Goal: Task Accomplishment & Management: Manage account settings

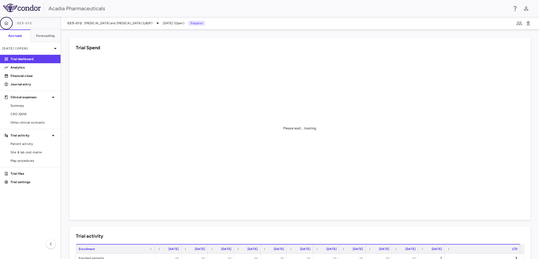
click at [9, 22] on icon "button" at bounding box center [6, 23] width 5 height 5
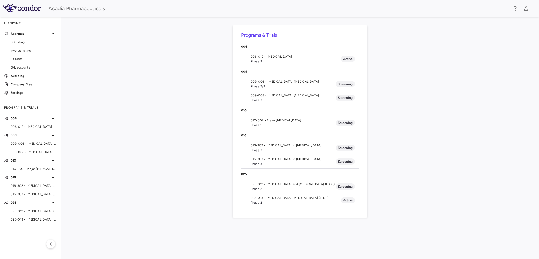
click at [272, 148] on span "Phase 3" at bounding box center [293, 150] width 85 height 5
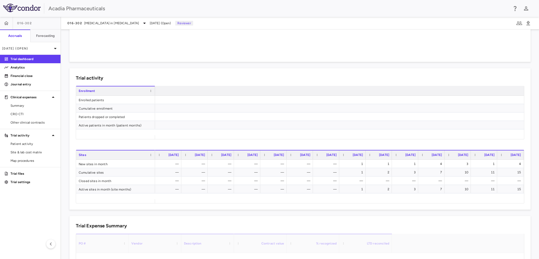
scroll to position [0, 451]
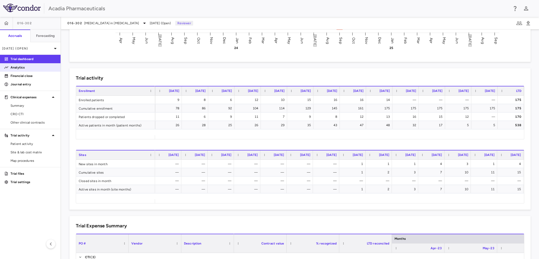
click at [22, 70] on link "Analytics" at bounding box center [30, 67] width 61 height 8
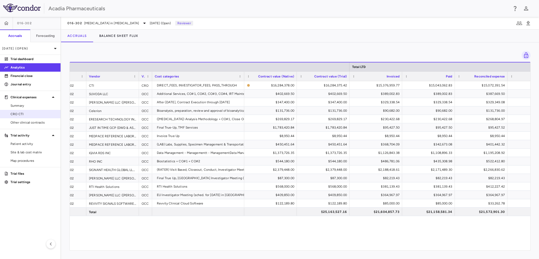
click at [43, 112] on span "CRO CTI" at bounding box center [34, 114] width 46 height 5
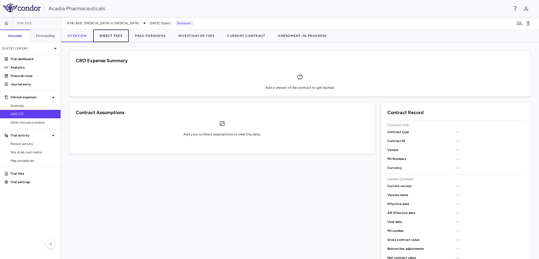
click at [122, 37] on button "Direct Fees" at bounding box center [111, 35] width 36 height 13
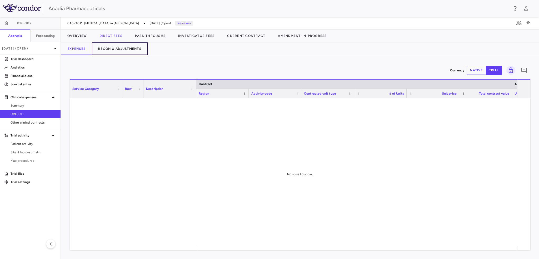
click at [107, 52] on button "Recon & Adjustments" at bounding box center [120, 48] width 56 height 13
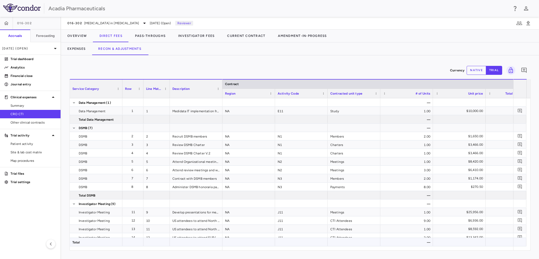
drag, startPoint x: 258, startPoint y: 252, endPoint x: 314, endPoint y: 243, distance: 57.4
click at [314, 243] on div "Currency native trial 0 Service Category Drag here to set column labels Service…" at bounding box center [300, 156] width 478 height 203
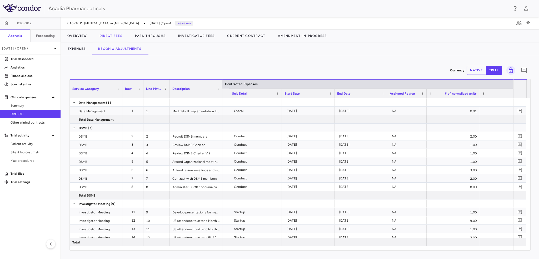
scroll to position [0, 488]
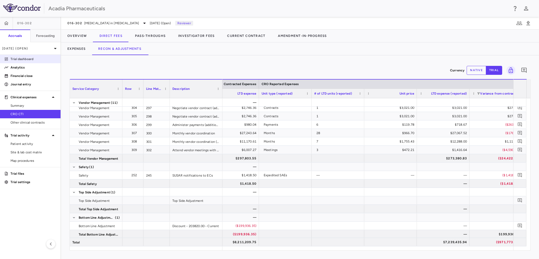
click at [23, 62] on link "Trial dashboard" at bounding box center [30, 59] width 61 height 8
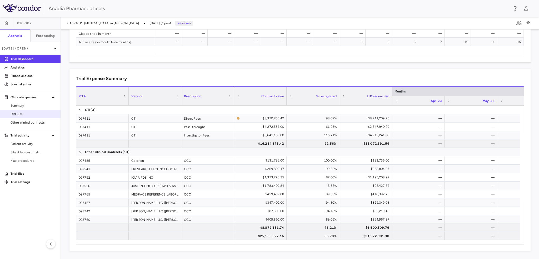
click at [27, 116] on span "CRO CTI" at bounding box center [34, 114] width 46 height 5
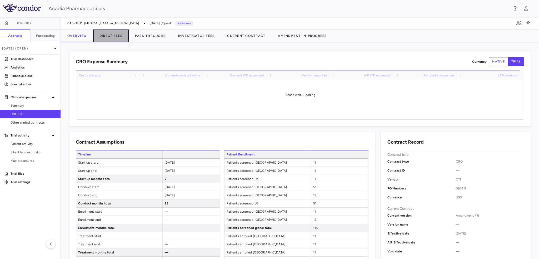
click at [114, 34] on button "Direct Fees" at bounding box center [111, 35] width 36 height 13
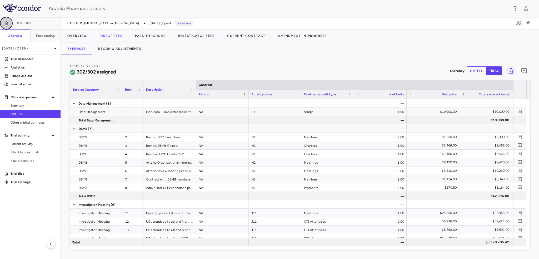
click at [6, 21] on icon "button" at bounding box center [6, 23] width 5 height 5
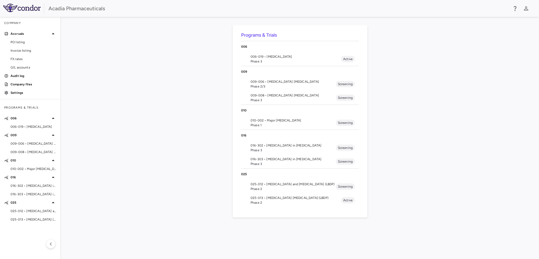
click at [288, 93] on span "009-008 • [MEDICAL_DATA] [MEDICAL_DATA]" at bounding box center [293, 95] width 85 height 5
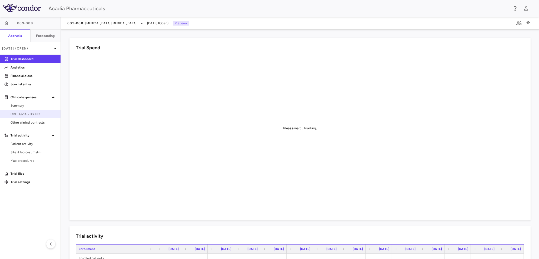
click at [23, 114] on span "CRO IQVIA RDS INC" at bounding box center [34, 114] width 46 height 5
click at [3, 27] on button "button" at bounding box center [6, 23] width 13 height 13
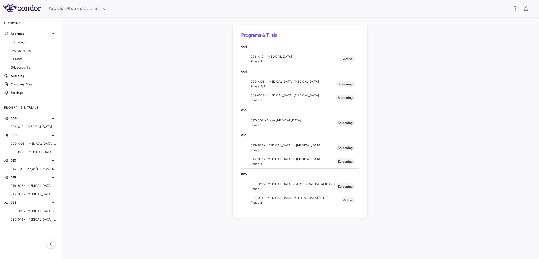
click at [285, 187] on span "Phase 2" at bounding box center [293, 188] width 85 height 5
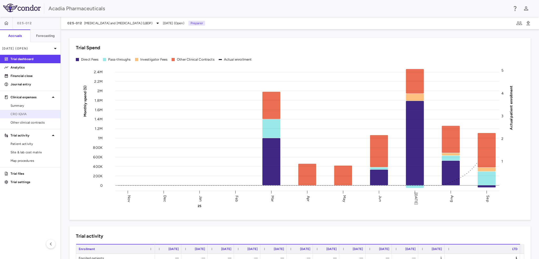
click at [30, 115] on span "CRO IQVIA" at bounding box center [34, 114] width 46 height 5
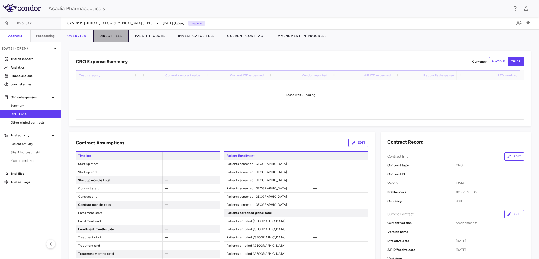
click at [118, 38] on button "Direct Fees" at bounding box center [111, 35] width 36 height 13
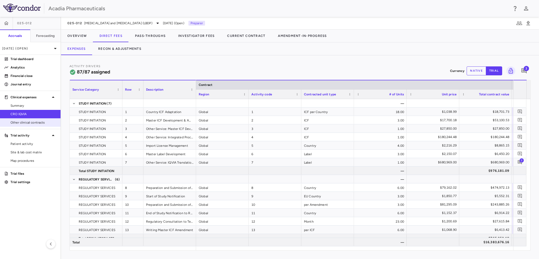
drag, startPoint x: 26, startPoint y: 58, endPoint x: 9, endPoint y: 122, distance: 65.6
click at [26, 58] on p "Trial dashboard" at bounding box center [34, 59] width 46 height 5
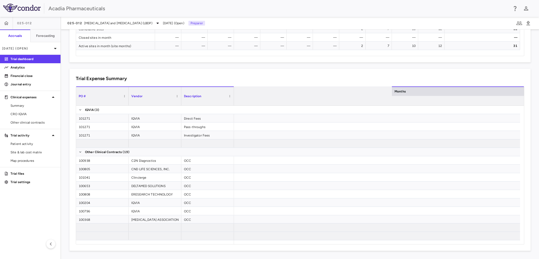
scroll to position [0, 455]
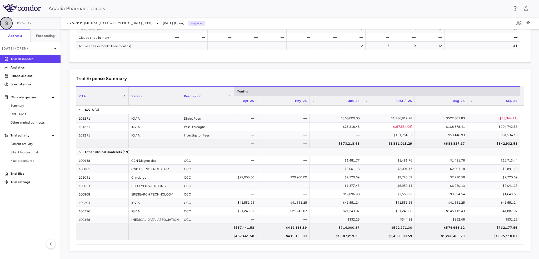
click at [9, 24] on button "button" at bounding box center [6, 23] width 13 height 13
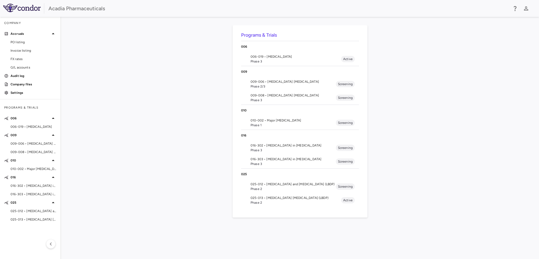
click at [260, 203] on span "Phase 2" at bounding box center [296, 202] width 91 height 5
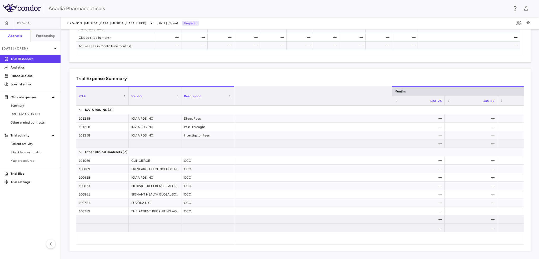
scroll to position [0, 398]
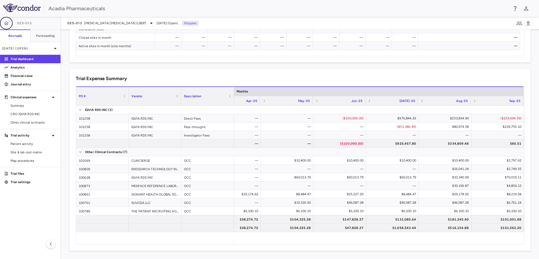
click at [8, 26] on button "button" at bounding box center [6, 23] width 13 height 13
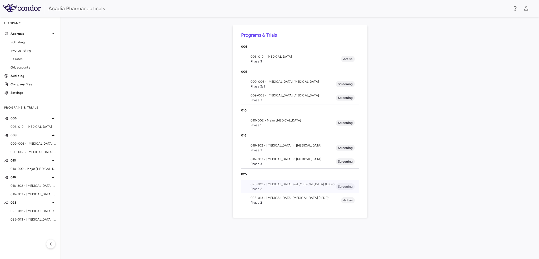
click at [278, 183] on span "025-012 • [MEDICAL_DATA] and [MEDICAL_DATA] (LBDP)" at bounding box center [293, 184] width 85 height 5
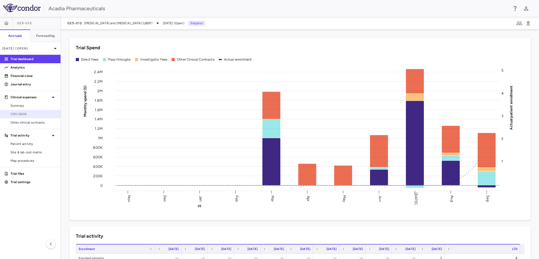
click at [34, 117] on link "CRO IQVIA" at bounding box center [30, 114] width 61 height 8
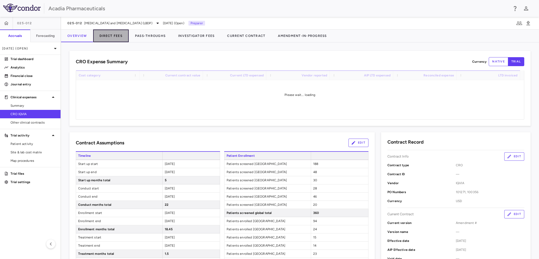
click at [120, 30] on button "Direct Fees" at bounding box center [111, 35] width 36 height 13
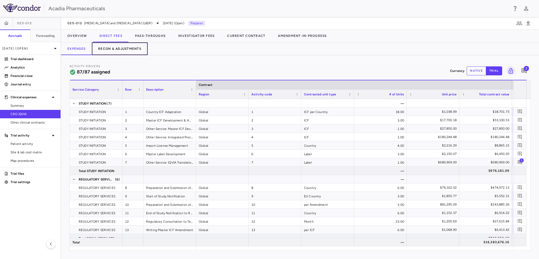
click at [123, 52] on button "Recon & Adjustments" at bounding box center [120, 48] width 56 height 13
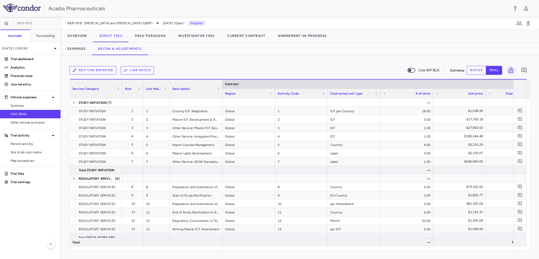
click at [95, 69] on button "Edit CRO reported" at bounding box center [92, 70] width 47 height 8
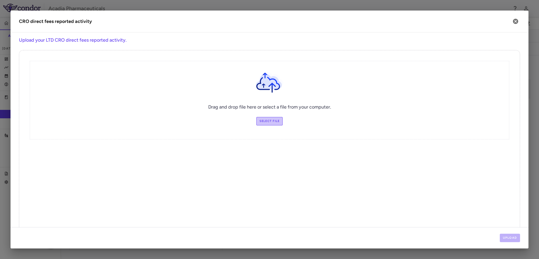
click at [263, 120] on label "Select file" at bounding box center [269, 121] width 27 height 8
click at [0, 0] on input "Select file" at bounding box center [0, 0] width 0 height 0
click at [504, 237] on button "Upload" at bounding box center [510, 237] width 21 height 8
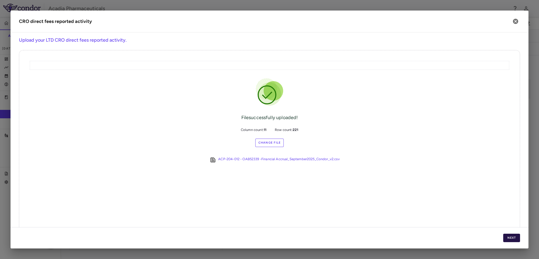
click at [511, 240] on button "Next" at bounding box center [511, 237] width 17 height 8
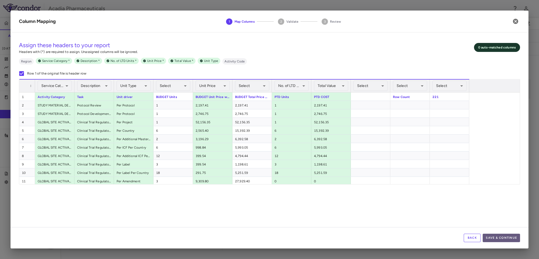
click at [496, 237] on button "Save & Continue" at bounding box center [501, 237] width 37 height 8
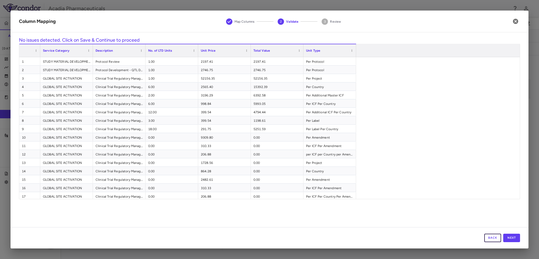
click at [496, 237] on button "Back" at bounding box center [492, 237] width 17 height 8
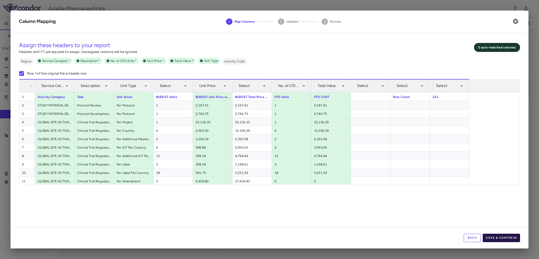
click at [501, 239] on button "Save & Continue" at bounding box center [501, 237] width 37 height 8
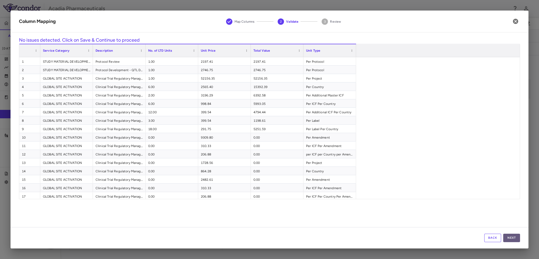
click at [509, 237] on button "Next" at bounding box center [511, 237] width 17 height 8
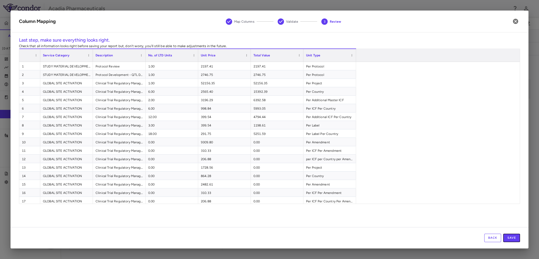
click at [508, 236] on button "Save" at bounding box center [511, 237] width 17 height 8
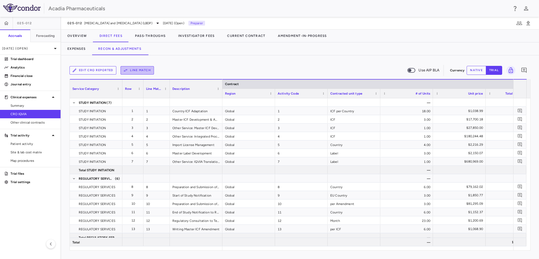
click at [125, 70] on icon "button" at bounding box center [125, 70] width 5 height 5
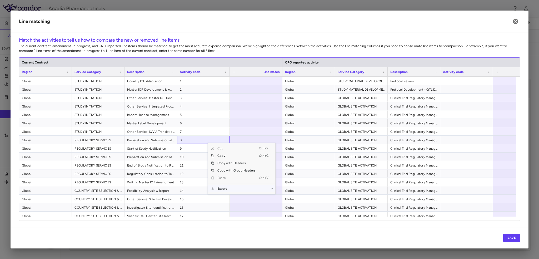
click at [225, 187] on span "Export" at bounding box center [236, 188] width 44 height 7
click at [301, 197] on span "Excel Export" at bounding box center [292, 197] width 25 height 7
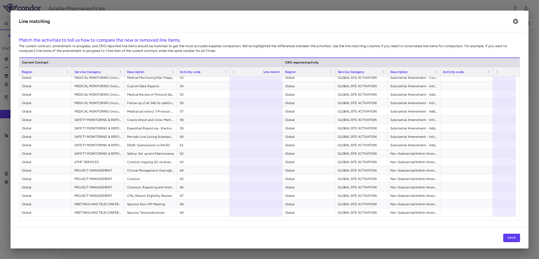
scroll to position [447, 0]
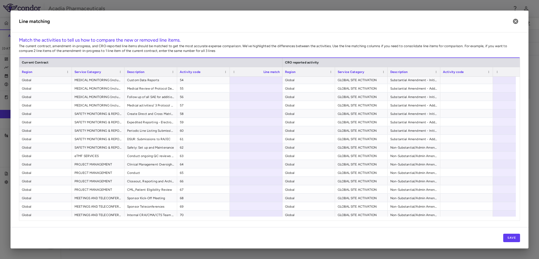
click at [515, 21] on icon "button" at bounding box center [515, 21] width 6 height 6
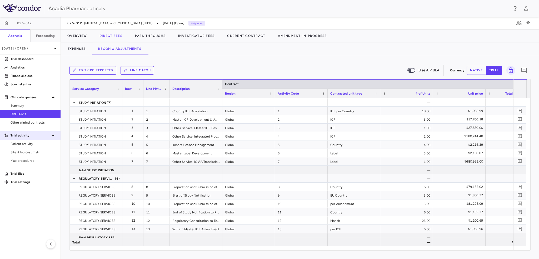
drag, startPoint x: 24, startPoint y: 58, endPoint x: 4, endPoint y: 135, distance: 79.5
click at [24, 58] on p "Trial dashboard" at bounding box center [34, 59] width 46 height 5
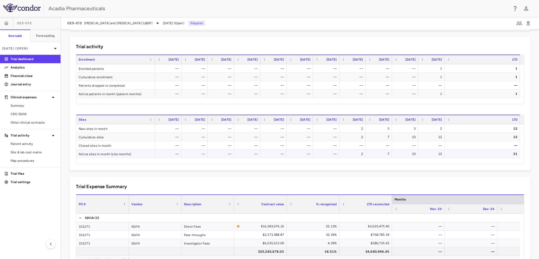
scroll to position [184, 0]
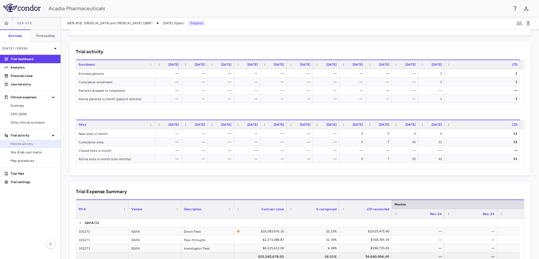
click at [38, 147] on link "Patient activity" at bounding box center [30, 144] width 61 height 8
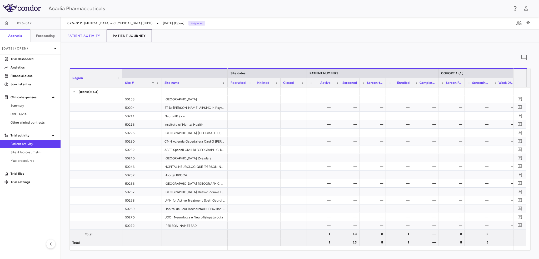
click at [141, 37] on button "Patient Journey" at bounding box center [130, 35] width 46 height 13
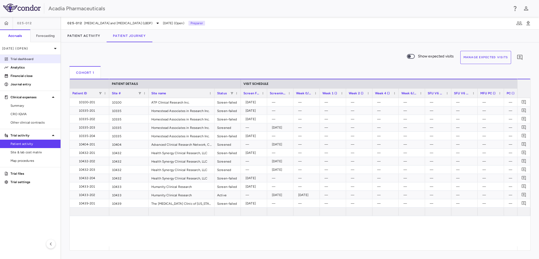
click at [38, 60] on p "Trial dashboard" at bounding box center [34, 59] width 46 height 5
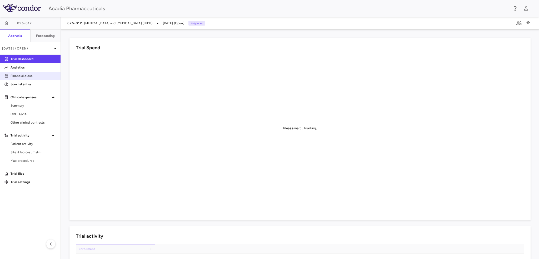
click at [15, 77] on p "Financial close" at bounding box center [34, 75] width 46 height 5
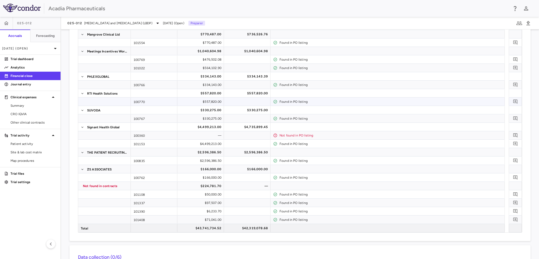
scroll to position [237, 0]
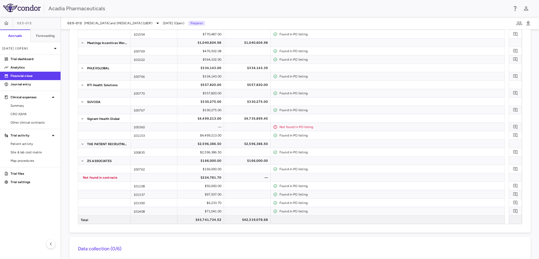
drag, startPoint x: 20, startPoint y: 117, endPoint x: 118, endPoint y: 94, distance: 100.4
click at [20, 117] on link "CRO IQVIA" at bounding box center [30, 114] width 61 height 8
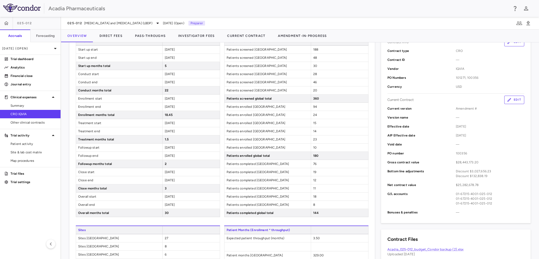
scroll to position [105, 0]
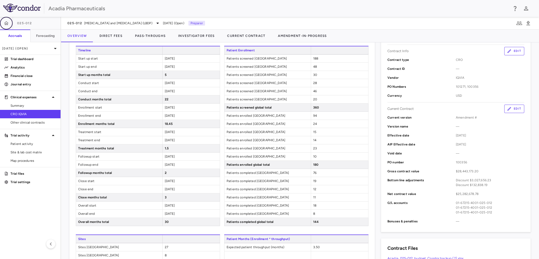
click at [7, 24] on icon "button" at bounding box center [6, 23] width 4 height 4
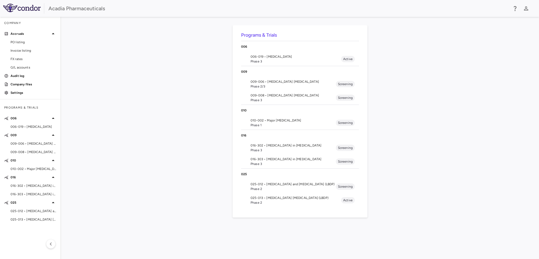
click at [262, 196] on span "025-013 • [MEDICAL_DATA] [MEDICAL_DATA] (LBDP)" at bounding box center [296, 197] width 91 height 5
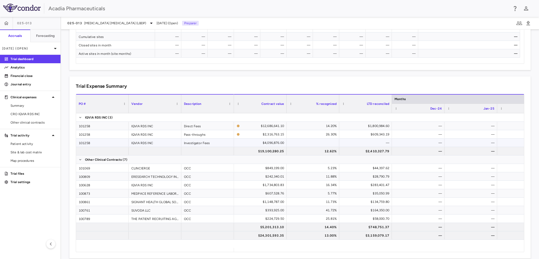
scroll to position [297, 0]
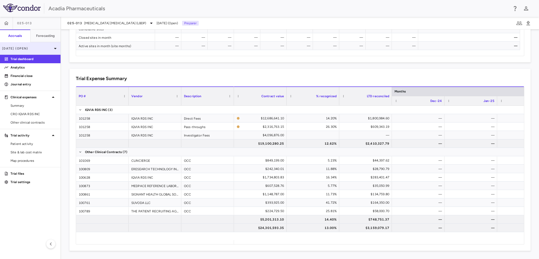
drag, startPoint x: 30, startPoint y: 77, endPoint x: 22, endPoint y: 46, distance: 31.6
click at [30, 77] on p "Financial close" at bounding box center [34, 75] width 46 height 5
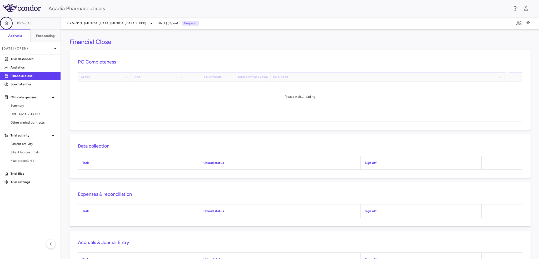
click at [11, 25] on button "button" at bounding box center [6, 23] width 13 height 13
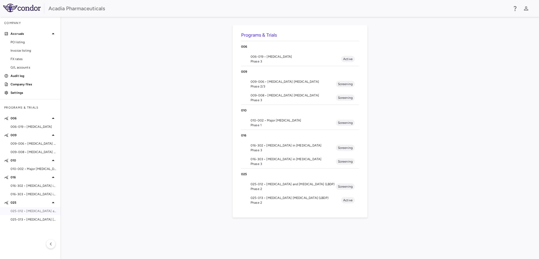
drag, startPoint x: 18, startPoint y: 208, endPoint x: 5, endPoint y: 185, distance: 26.6
click at [18, 208] on div "025-012 • [MEDICAL_DATA] and [MEDICAL_DATA] (LBDP)" at bounding box center [30, 211] width 61 height 8
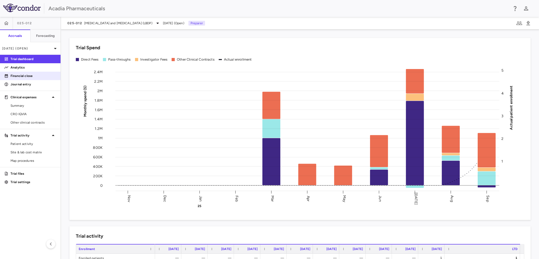
click at [27, 79] on link "Financial close" at bounding box center [30, 76] width 61 height 8
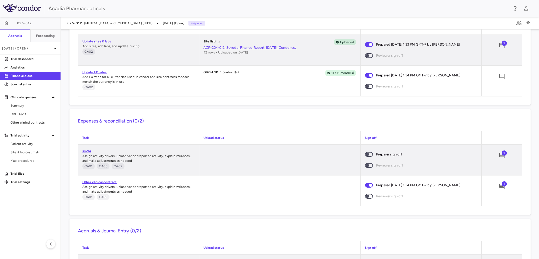
scroll to position [701, 0]
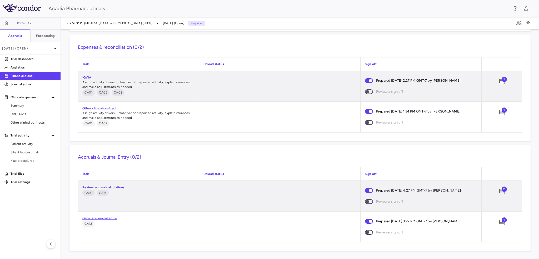
click at [502, 82] on span "1" at bounding box center [504, 79] width 5 height 5
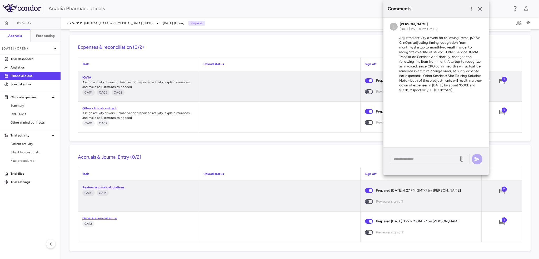
click at [252, 62] on p "Upload status" at bounding box center [279, 64] width 153 height 5
click at [447, 158] on textarea at bounding box center [424, 159] width 62 height 6
paste textarea "**********"
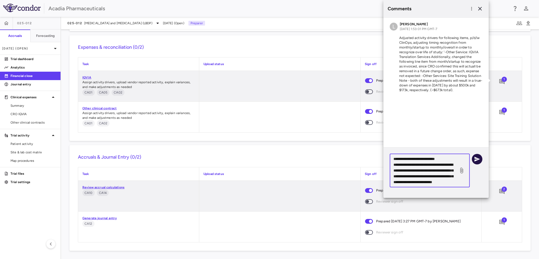
type textarea "**********"
click at [481, 159] on button "button" at bounding box center [477, 159] width 11 height 11
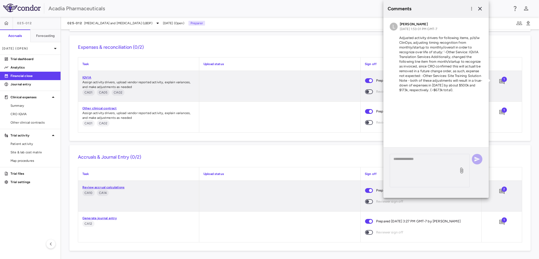
scroll to position [0, 0]
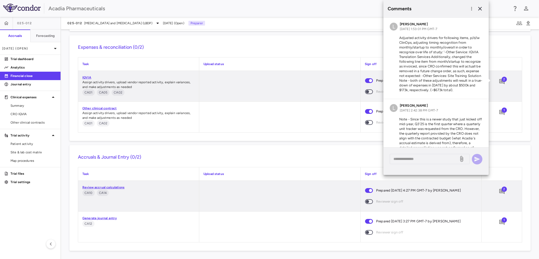
click at [508, 143] on div "Financial Close PO Completeness Vendor Drag here to set column labels Group PO …" at bounding box center [300, 143] width 478 height 229
click at [479, 8] on icon "button" at bounding box center [480, 9] width 4 height 4
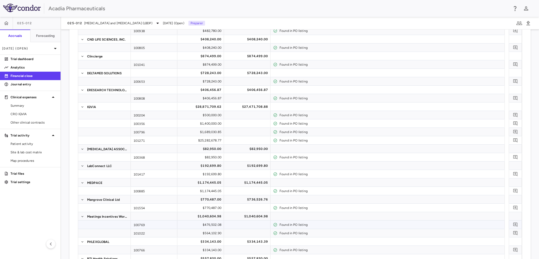
scroll to position [43, 0]
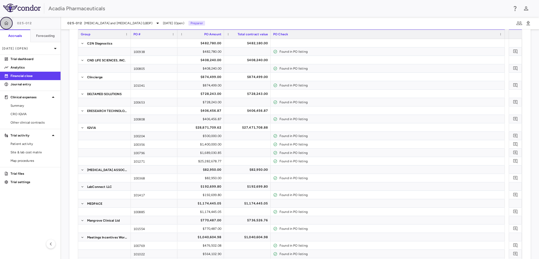
click at [4, 24] on icon "button" at bounding box center [6, 23] width 5 height 5
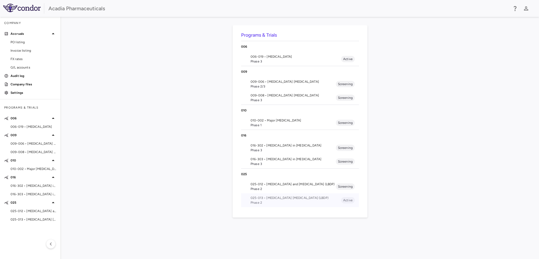
click at [256, 202] on span "Phase 2" at bounding box center [296, 202] width 91 height 5
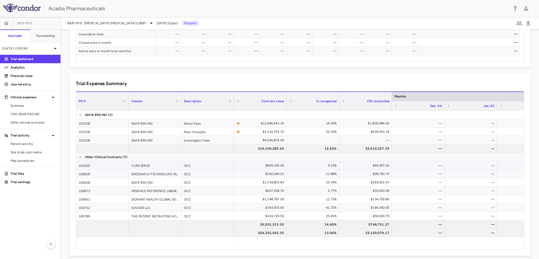
scroll to position [297, 0]
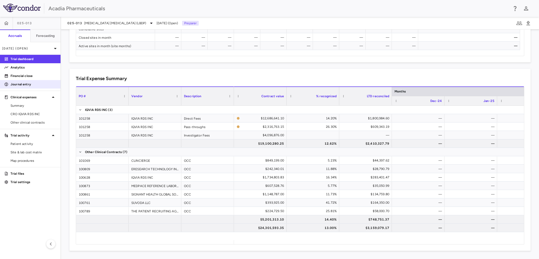
drag, startPoint x: 31, startPoint y: 76, endPoint x: 33, endPoint y: 87, distance: 11.7
click at [31, 76] on p "Financial close" at bounding box center [34, 75] width 46 height 5
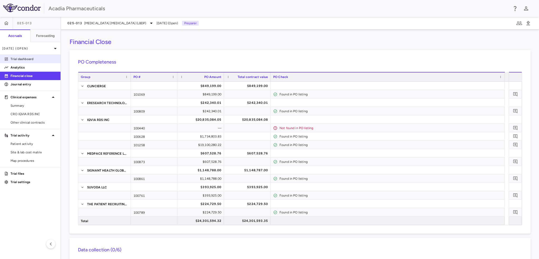
click at [23, 59] on p "Trial dashboard" at bounding box center [34, 59] width 46 height 5
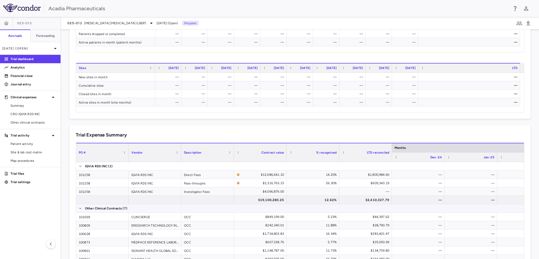
scroll to position [240, 0]
click at [31, 77] on p "Financial close" at bounding box center [34, 75] width 46 height 5
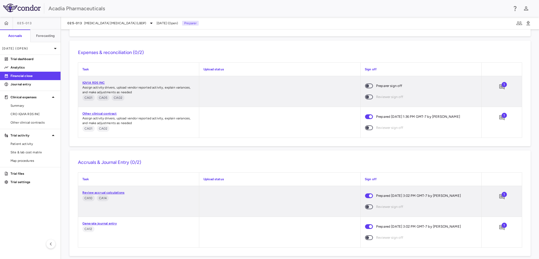
scroll to position [455, 0]
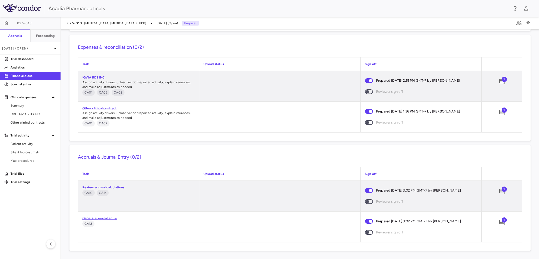
click at [502, 78] on span "1" at bounding box center [504, 79] width 5 height 5
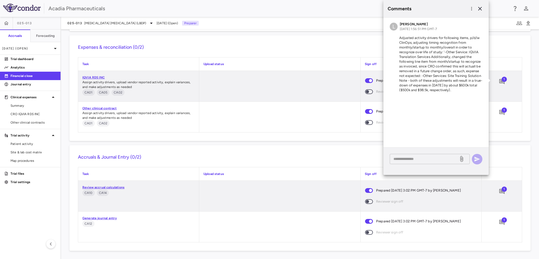
click at [405, 159] on textarea at bounding box center [424, 159] width 62 height 6
paste textarea "**********"
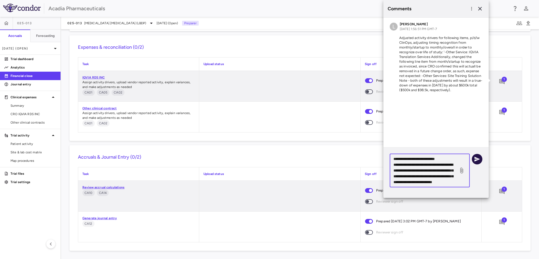
type textarea "**********"
click at [476, 162] on icon "button" at bounding box center [477, 159] width 6 height 6
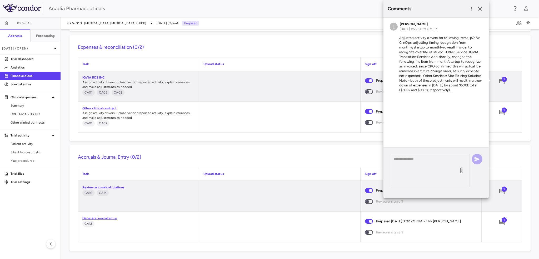
scroll to position [0, 0]
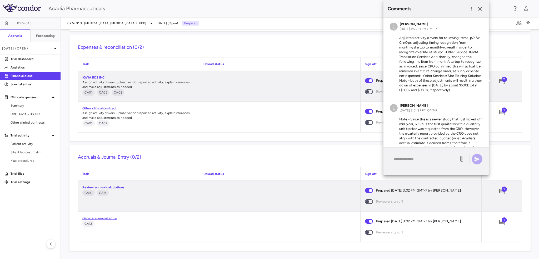
click at [287, 143] on div "Financial Close PO Completeness Vendor Drag here to set column labels Group PO …" at bounding box center [300, 143] width 478 height 229
click at [481, 8] on icon "button" at bounding box center [480, 9] width 6 height 6
